Goal: Entertainment & Leisure: Browse casually

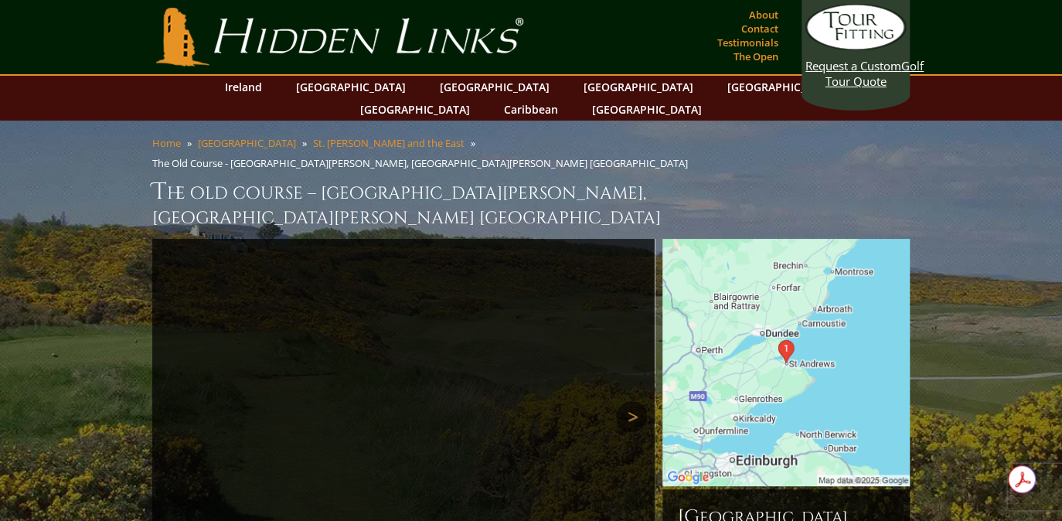
click at [628, 401] on link "Next" at bounding box center [631, 416] width 31 height 31
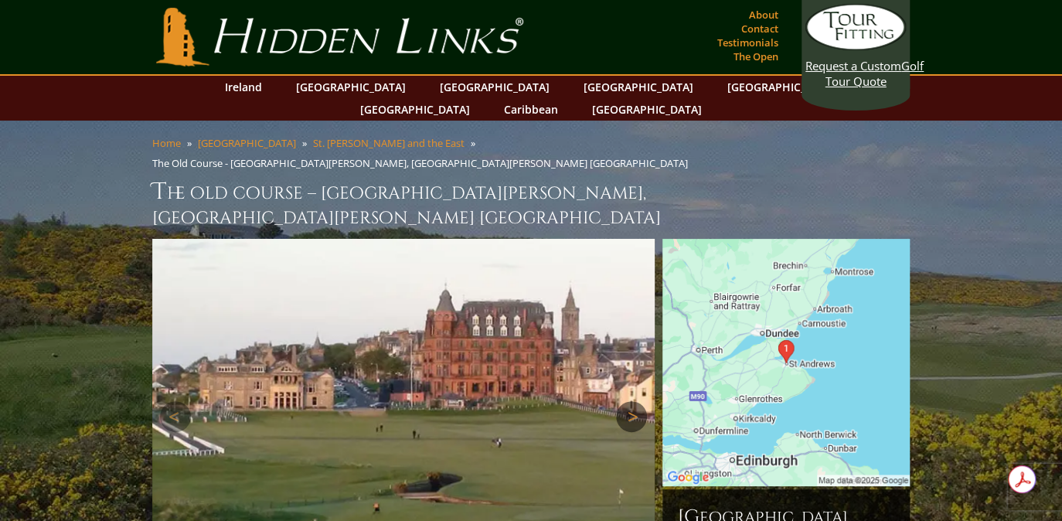
click at [628, 401] on link "Next" at bounding box center [631, 416] width 31 height 31
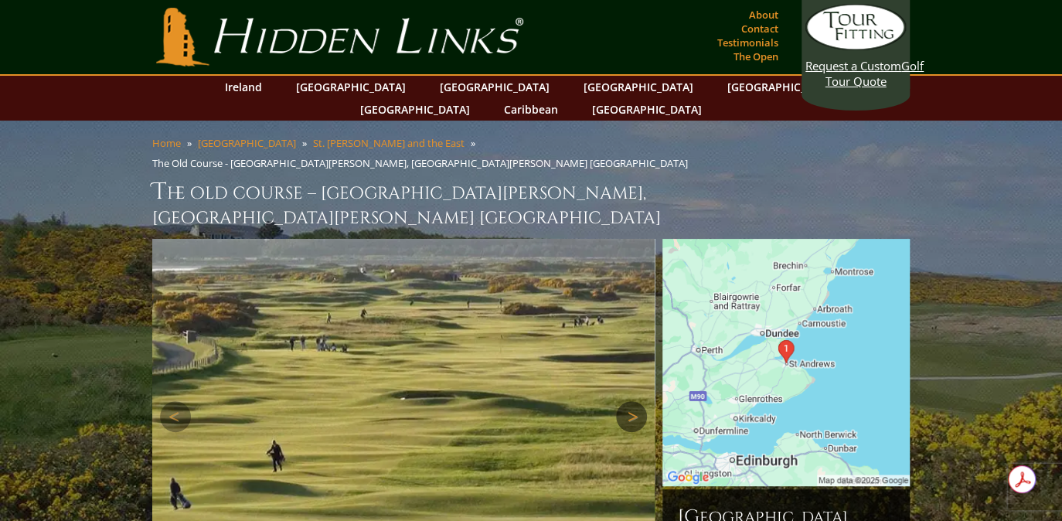
click at [628, 401] on link "Next" at bounding box center [631, 416] width 31 height 31
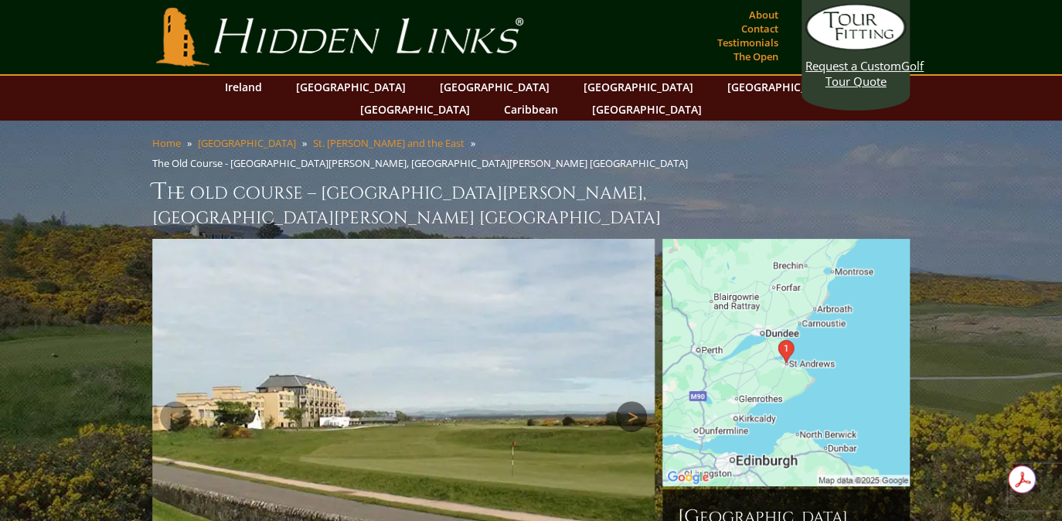
click at [628, 401] on link "Next" at bounding box center [631, 416] width 31 height 31
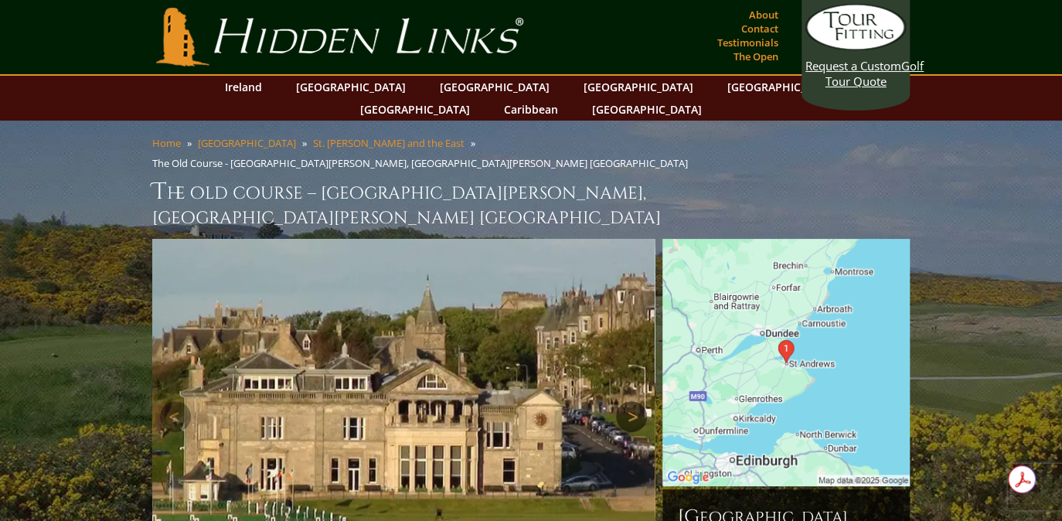
click at [628, 401] on link "Next" at bounding box center [631, 416] width 31 height 31
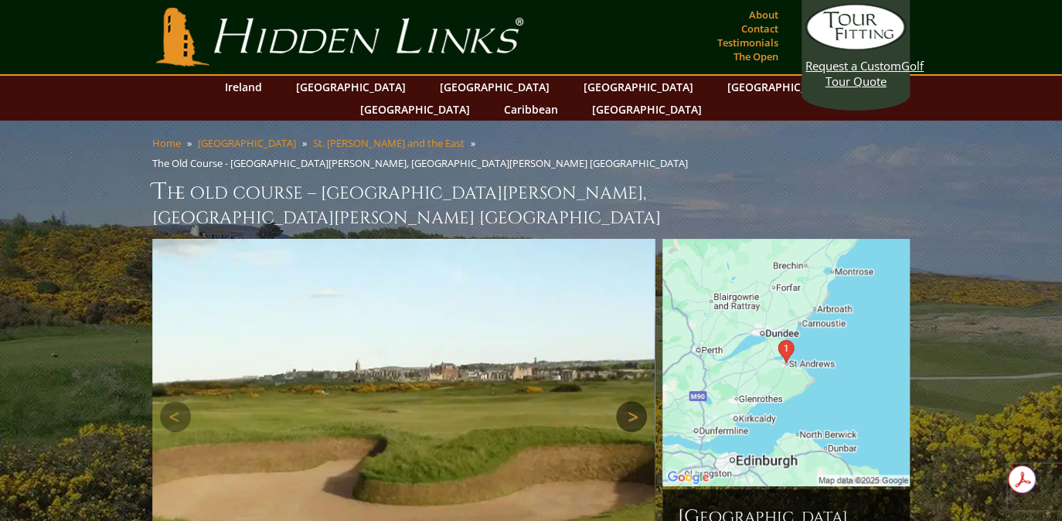
click at [631, 401] on link "Next" at bounding box center [631, 416] width 31 height 31
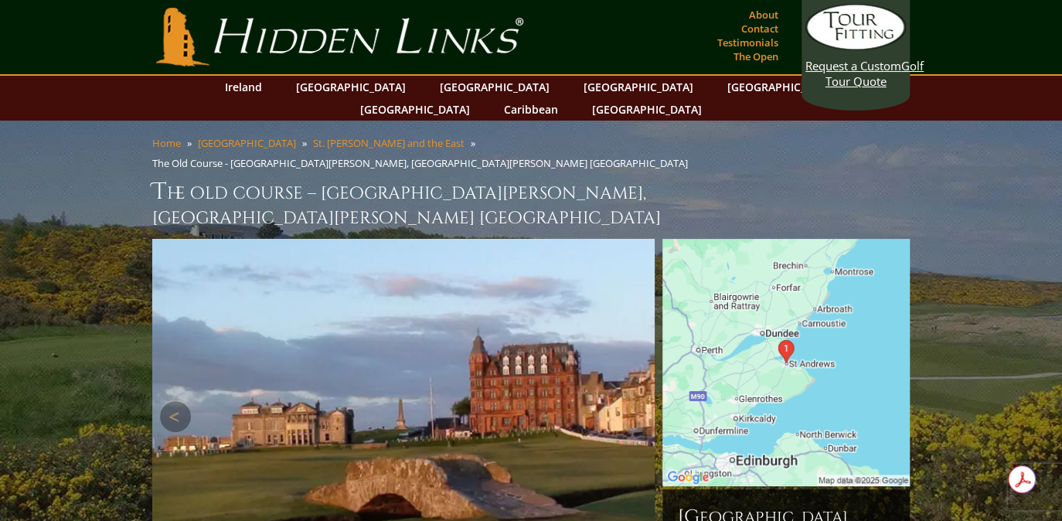
click at [631, 401] on link "Next" at bounding box center [631, 416] width 31 height 31
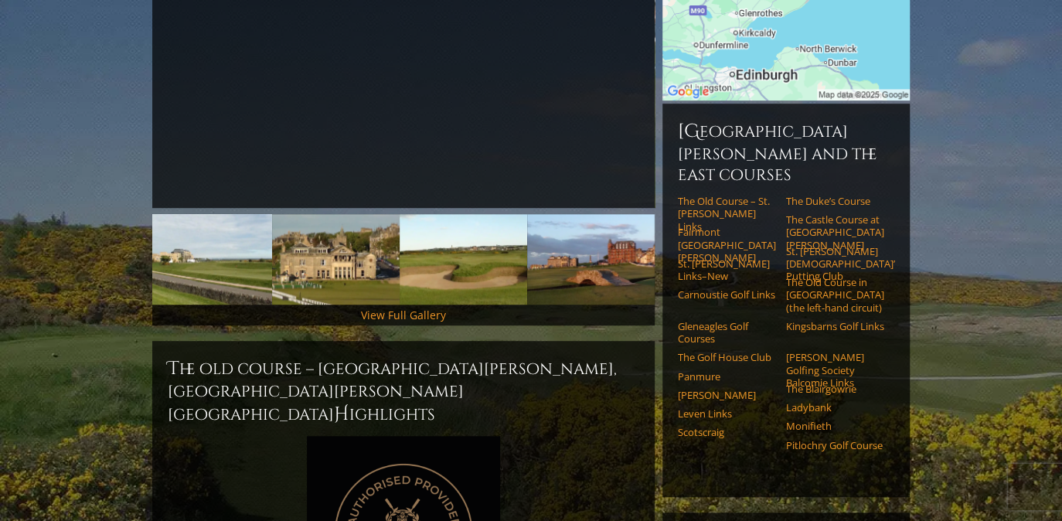
scroll to position [386, 0]
click at [401, 307] on link "View Full Gallery" at bounding box center [403, 314] width 85 height 15
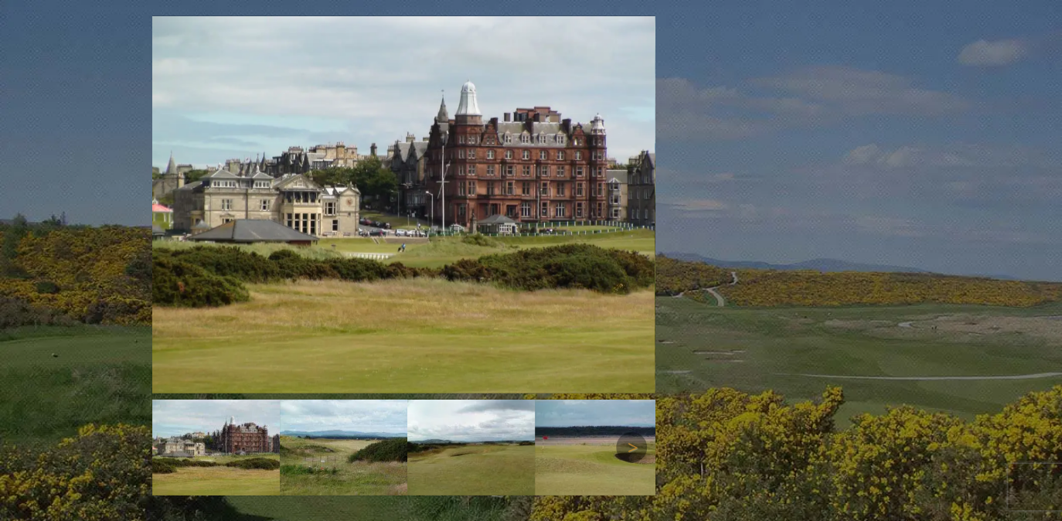
scroll to position [2128, 0]
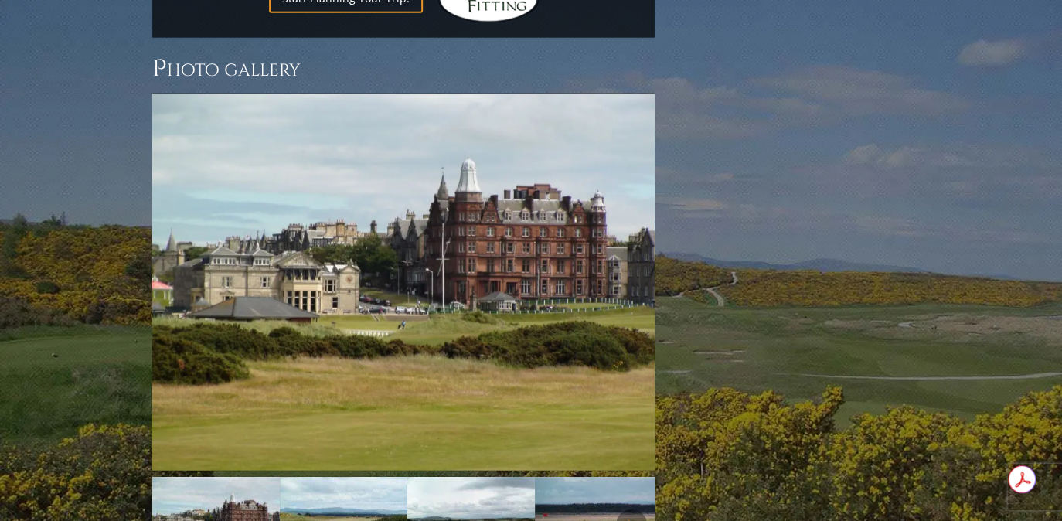
click at [331, 477] on img at bounding box center [343, 525] width 127 height 96
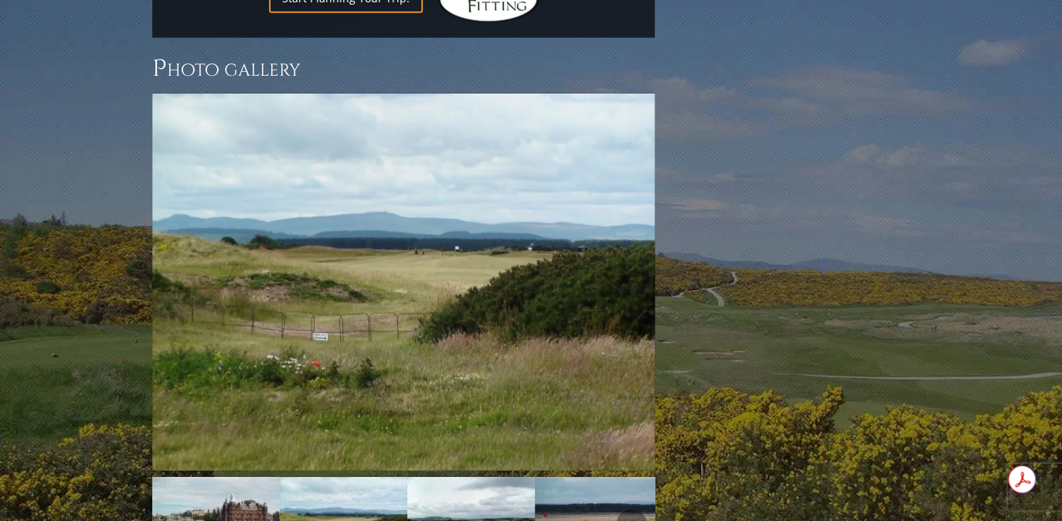
click at [447, 477] on img at bounding box center [470, 525] width 127 height 96
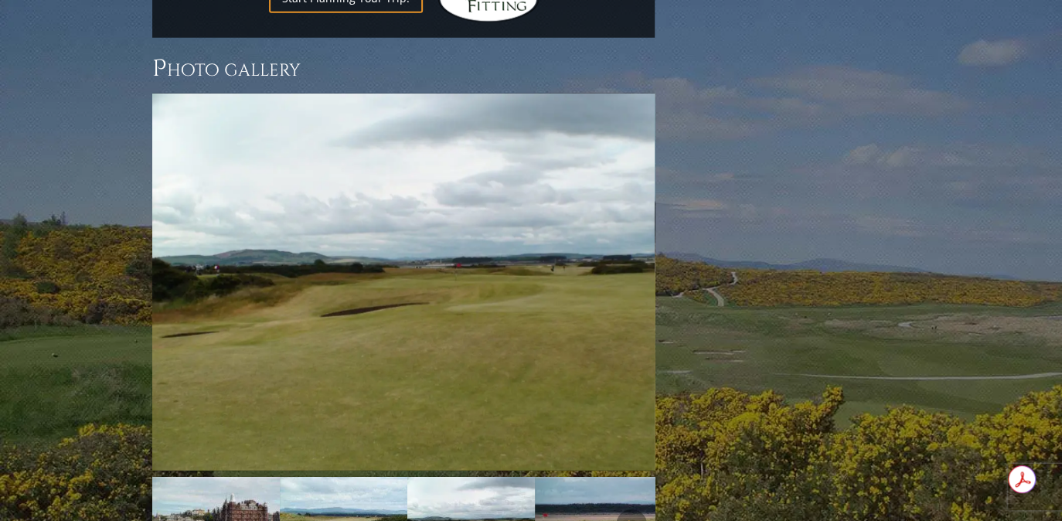
click at [573, 477] on img at bounding box center [598, 525] width 127 height 96
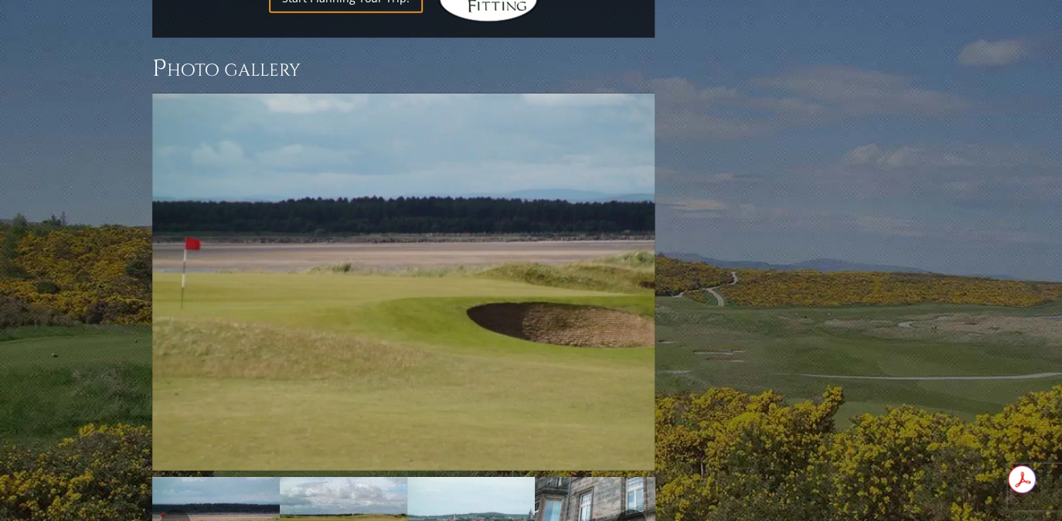
click at [628, 509] on link "Next" at bounding box center [631, 524] width 31 height 31
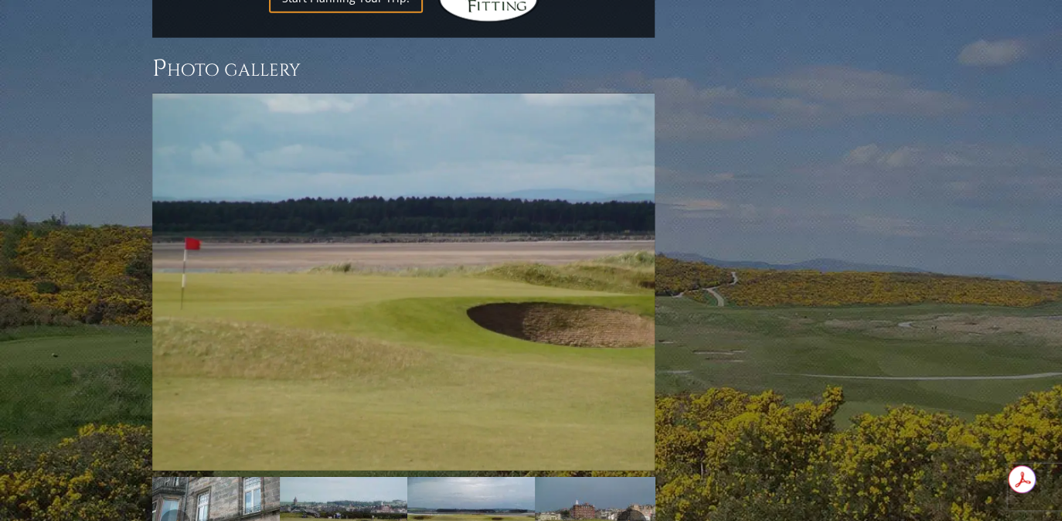
click at [628, 509] on link "Next" at bounding box center [631, 524] width 31 height 31
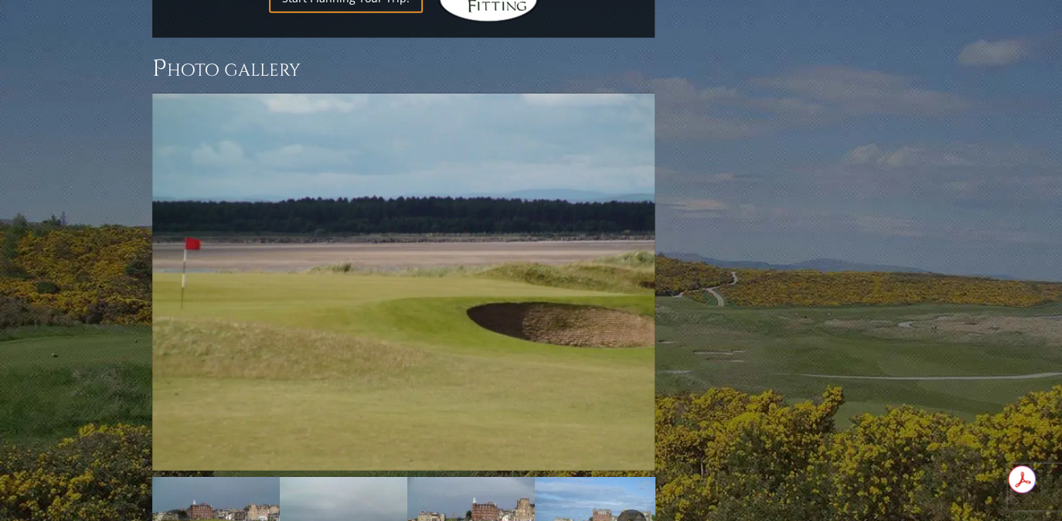
click at [636, 509] on link "Next" at bounding box center [631, 524] width 31 height 31
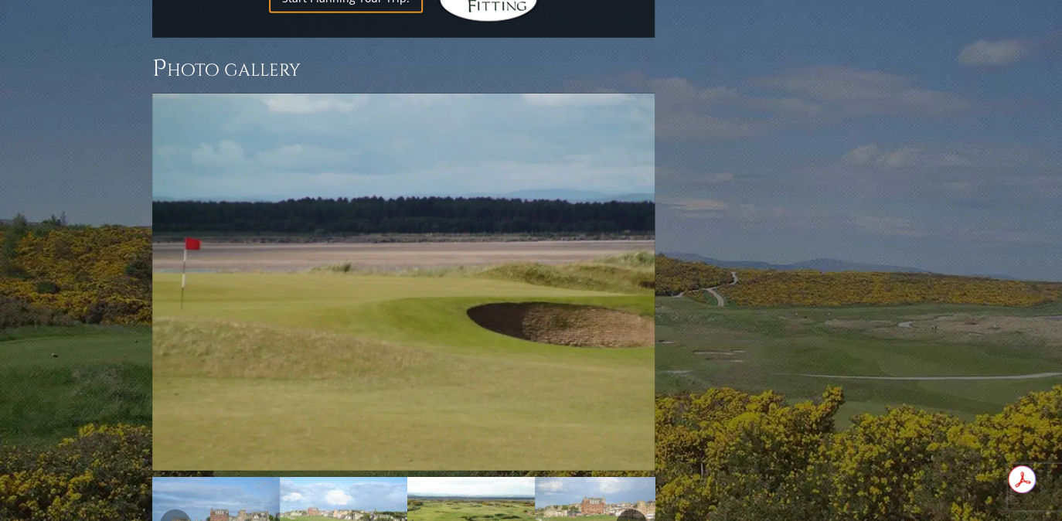
click at [636, 509] on link "Next" at bounding box center [631, 524] width 31 height 31
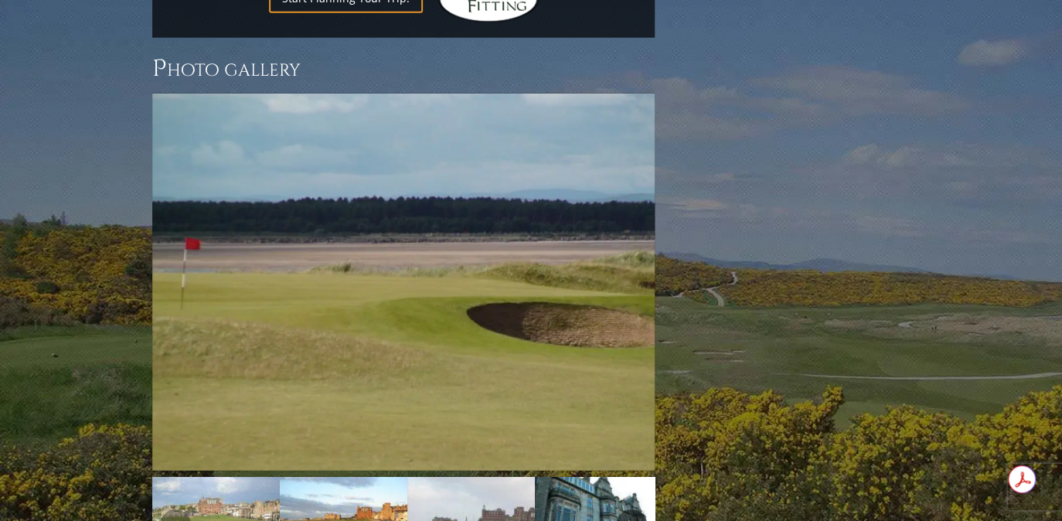
click at [636, 509] on link "Next" at bounding box center [631, 524] width 31 height 31
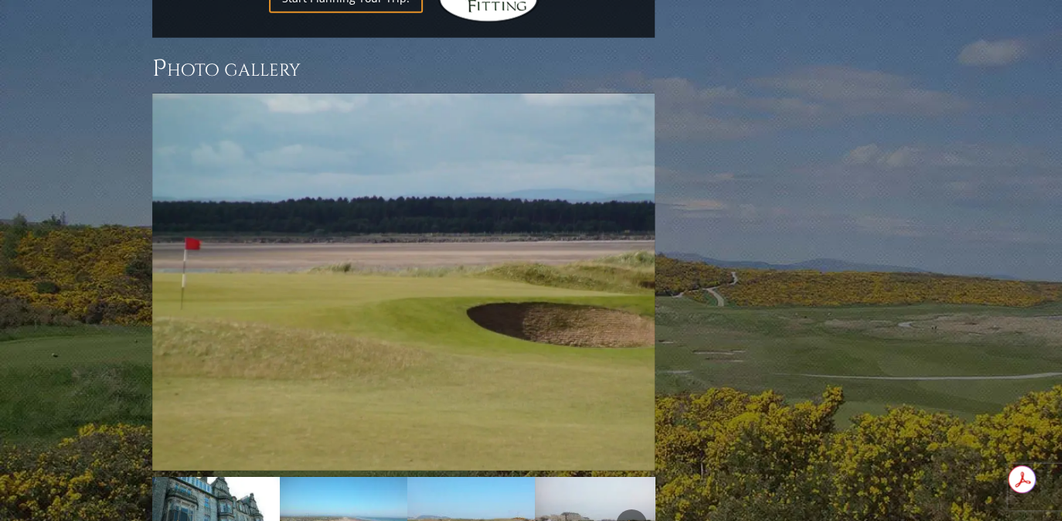
click at [636, 509] on link "Next" at bounding box center [631, 524] width 31 height 31
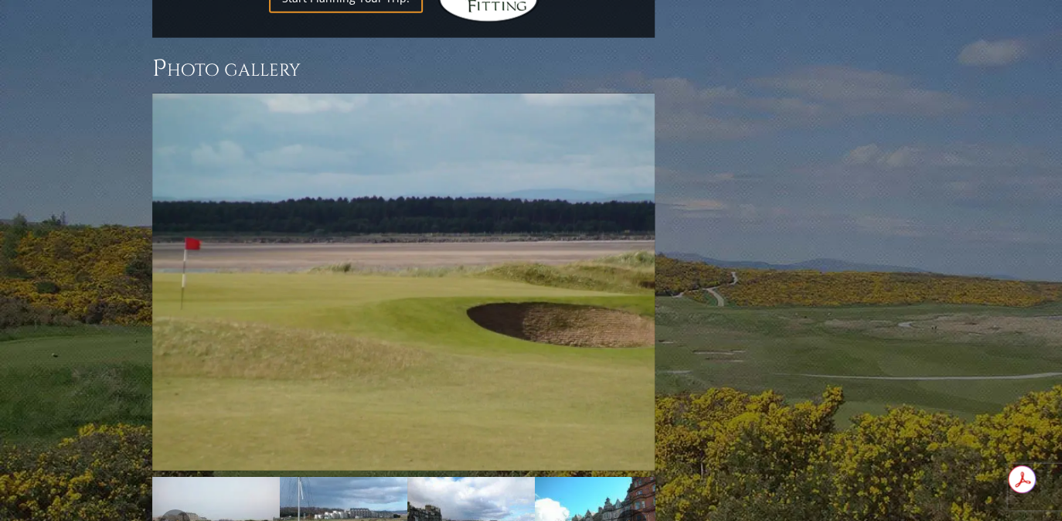
click at [636, 509] on link "Next" at bounding box center [631, 524] width 31 height 31
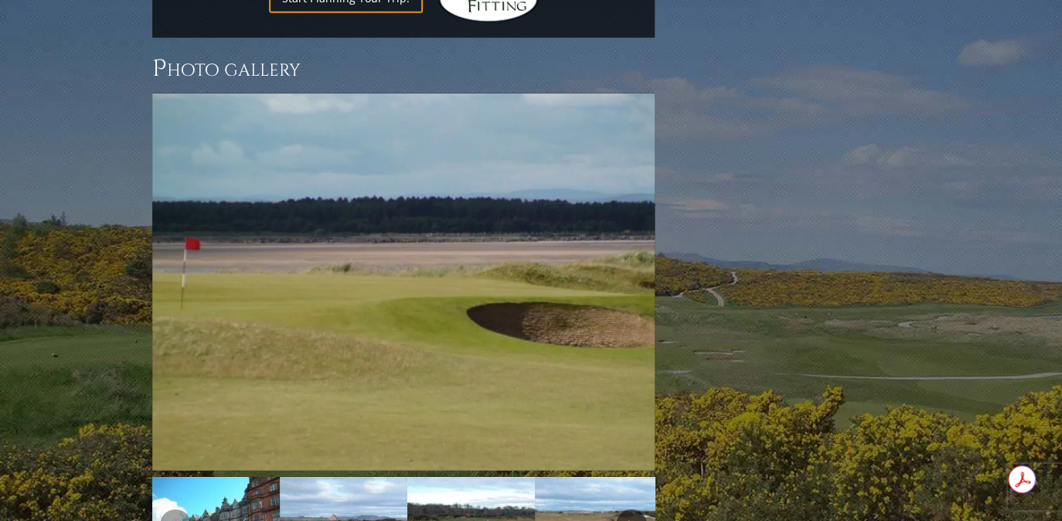
click at [636, 509] on link "Next" at bounding box center [631, 524] width 31 height 31
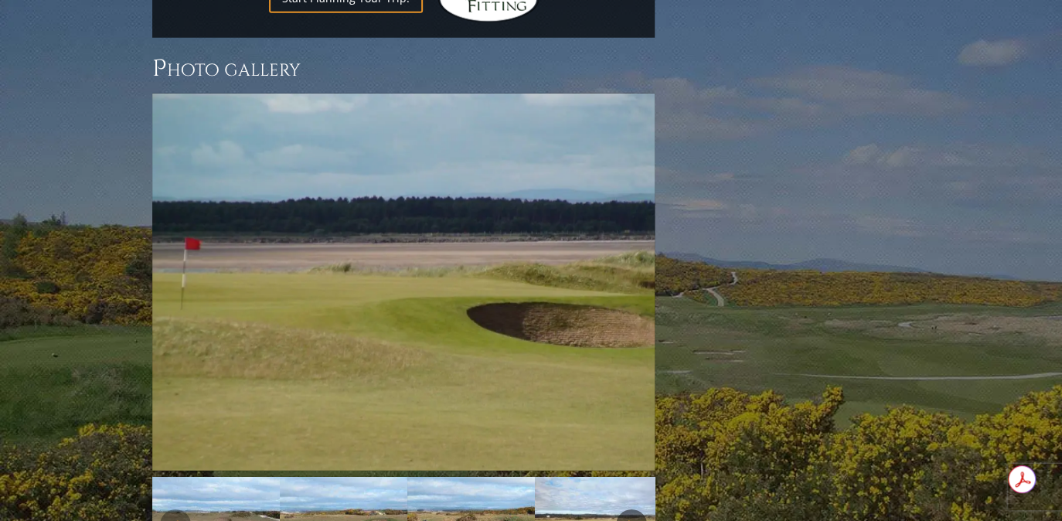
click at [636, 509] on link "Next" at bounding box center [631, 524] width 31 height 31
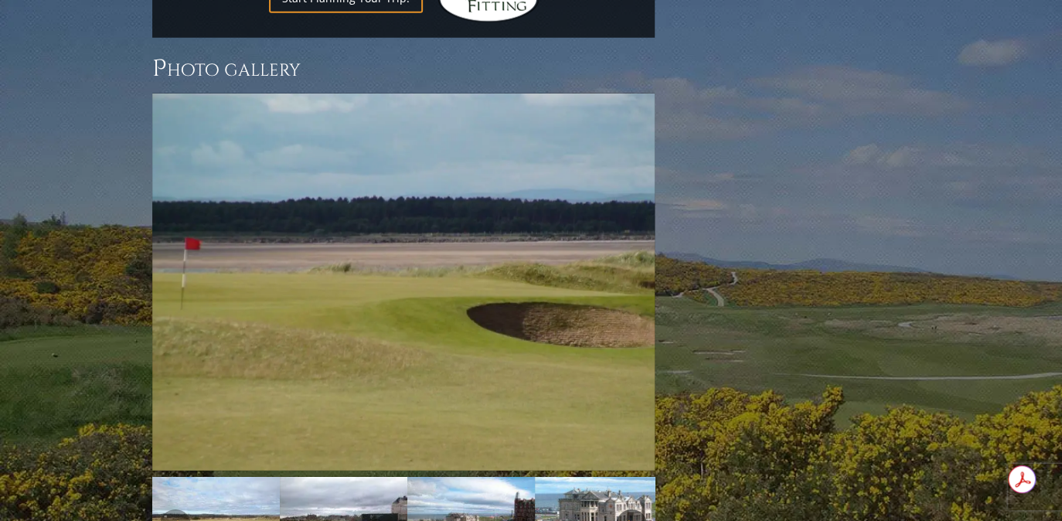
click at [636, 509] on link "Next" at bounding box center [631, 524] width 31 height 31
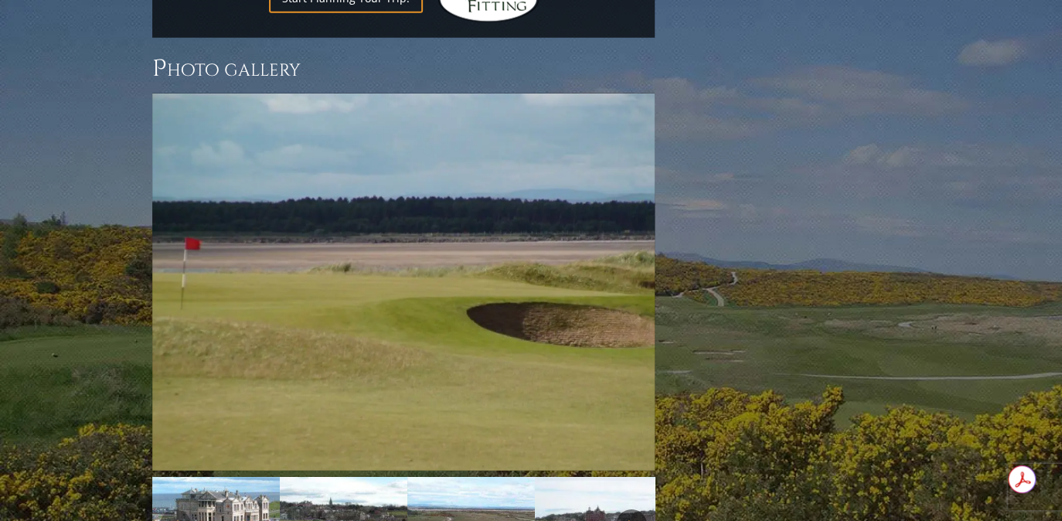
click at [636, 509] on link "Next" at bounding box center [631, 524] width 31 height 31
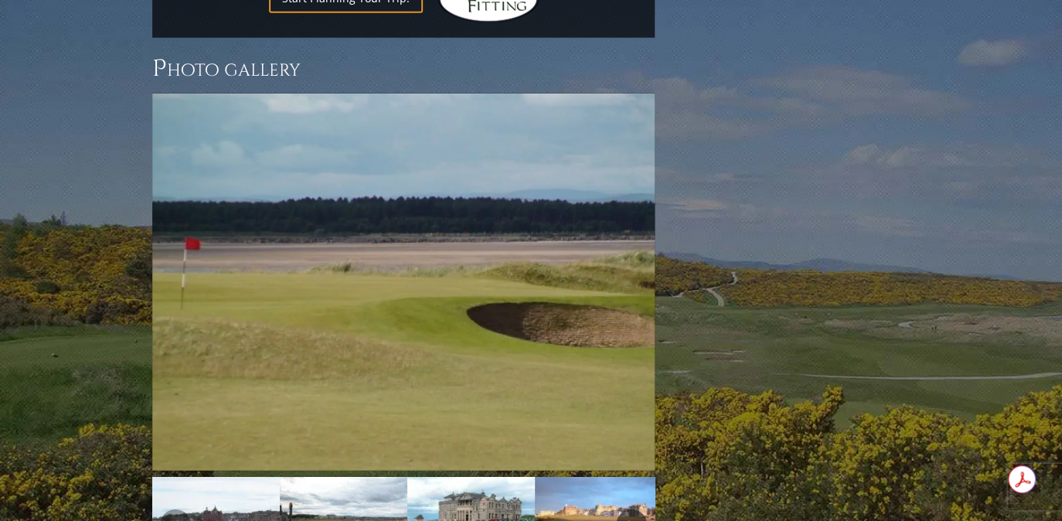
click at [636, 509] on link "Next" at bounding box center [631, 524] width 31 height 31
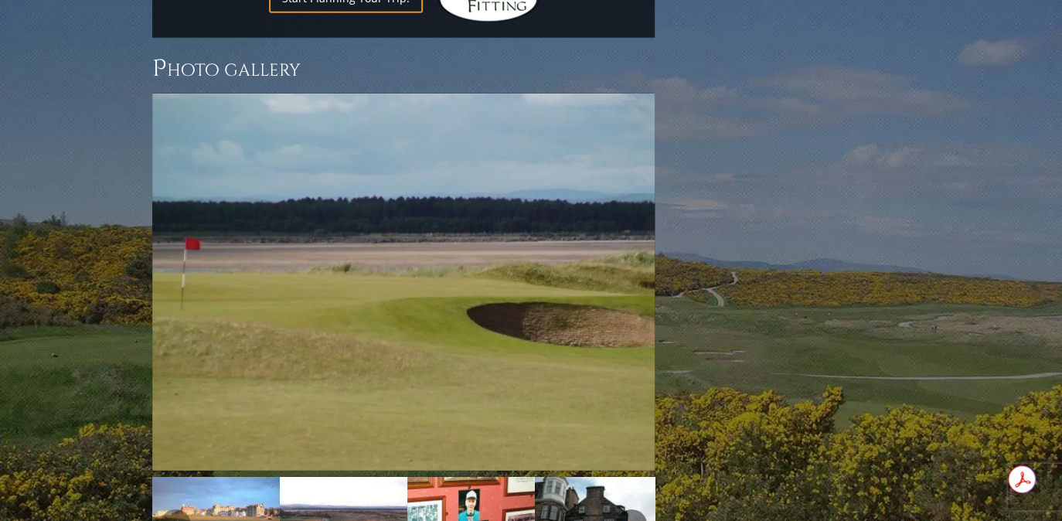
click at [636, 509] on link "Next" at bounding box center [631, 524] width 31 height 31
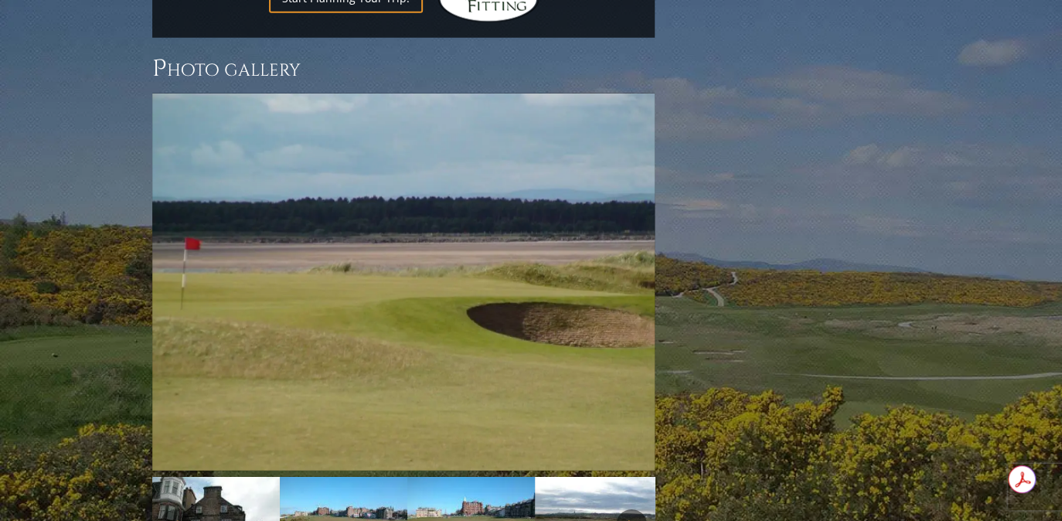
click at [636, 509] on link "Next" at bounding box center [631, 524] width 31 height 31
